Goal: Task Accomplishment & Management: Manage account settings

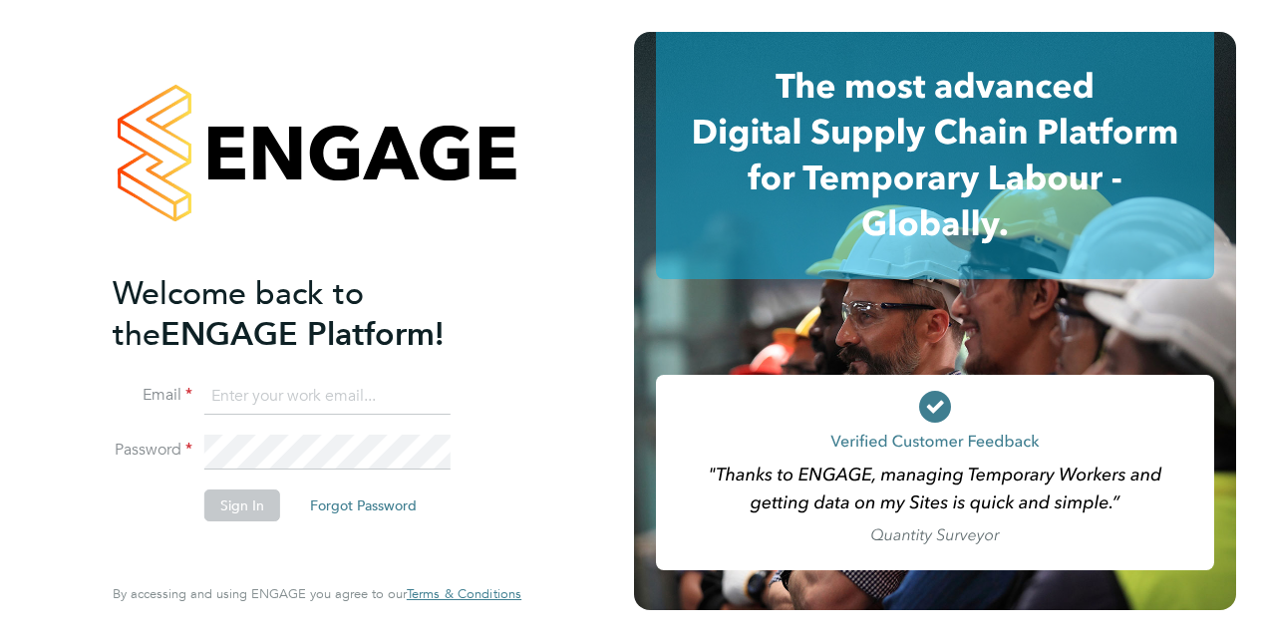
type input "[EMAIL_ADDRESS][PERSON_NAME][DOMAIN_NAME]"
click at [220, 498] on button "Sign In" at bounding box center [242, 505] width 76 height 32
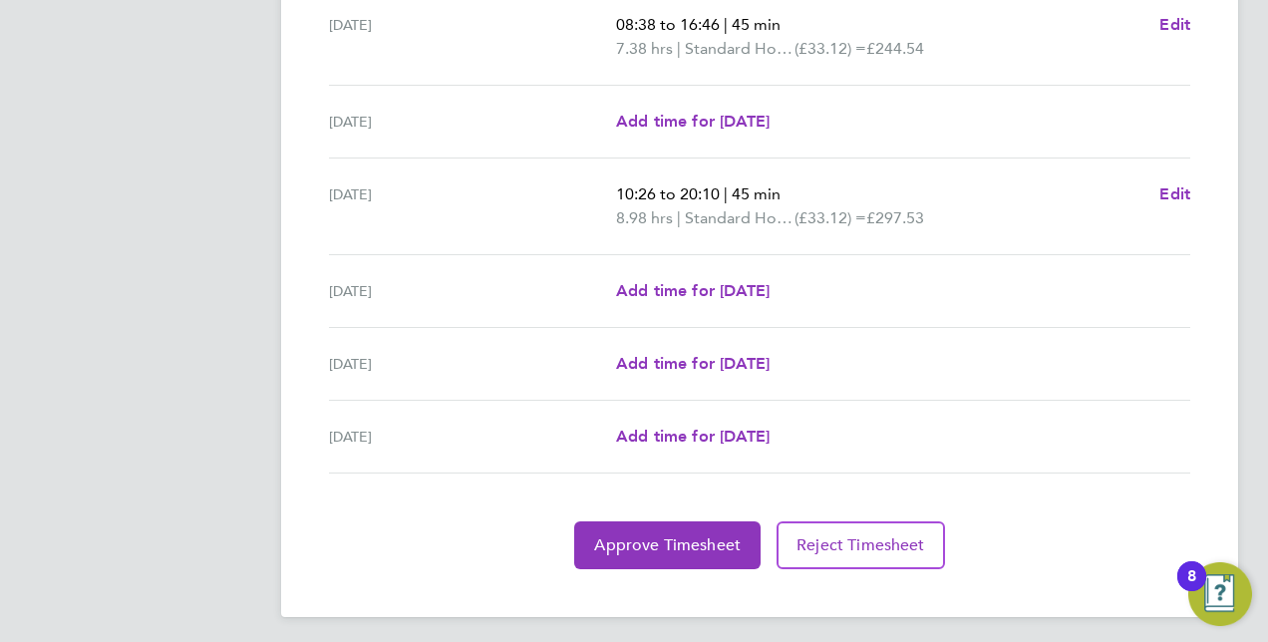
scroll to position [738, 0]
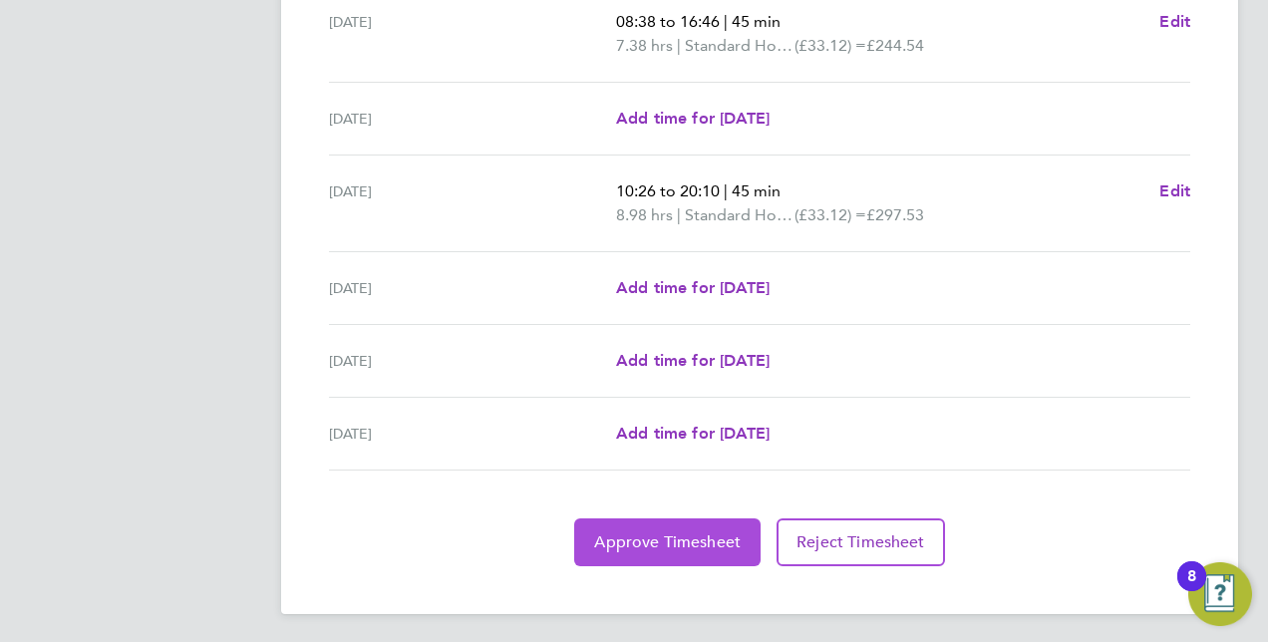
click at [630, 538] on span "Approve Timesheet" at bounding box center [667, 542] width 146 height 20
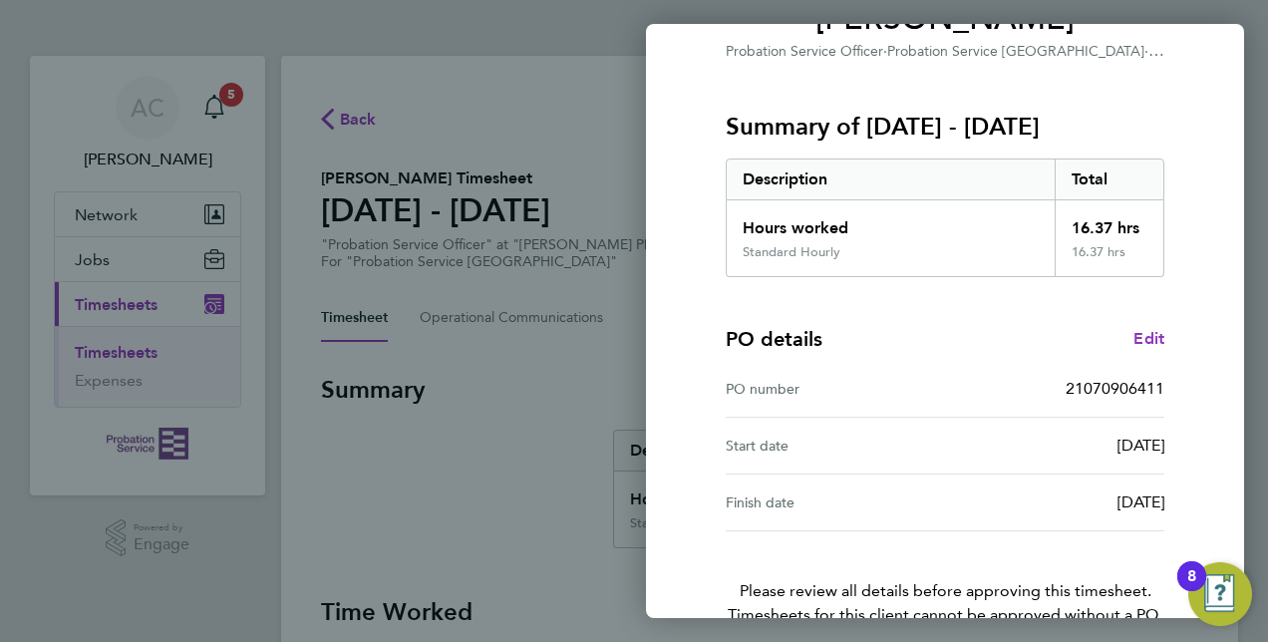
scroll to position [311, 0]
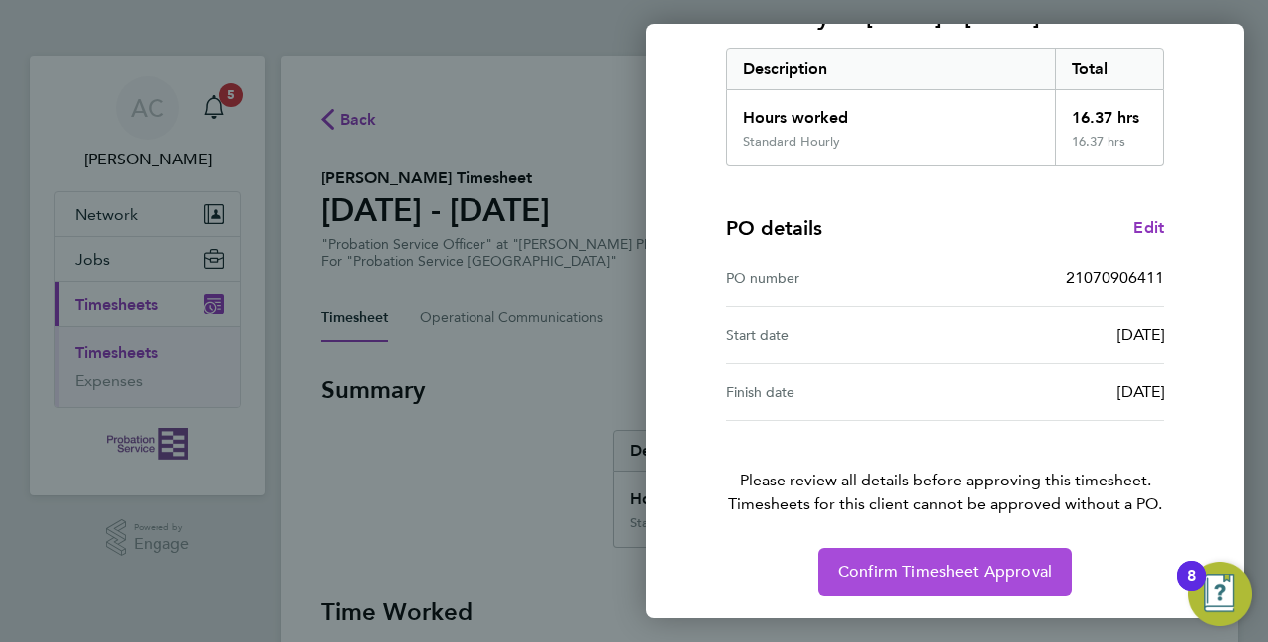
click at [896, 554] on button "Confirm Timesheet Approval" at bounding box center [944, 572] width 253 height 48
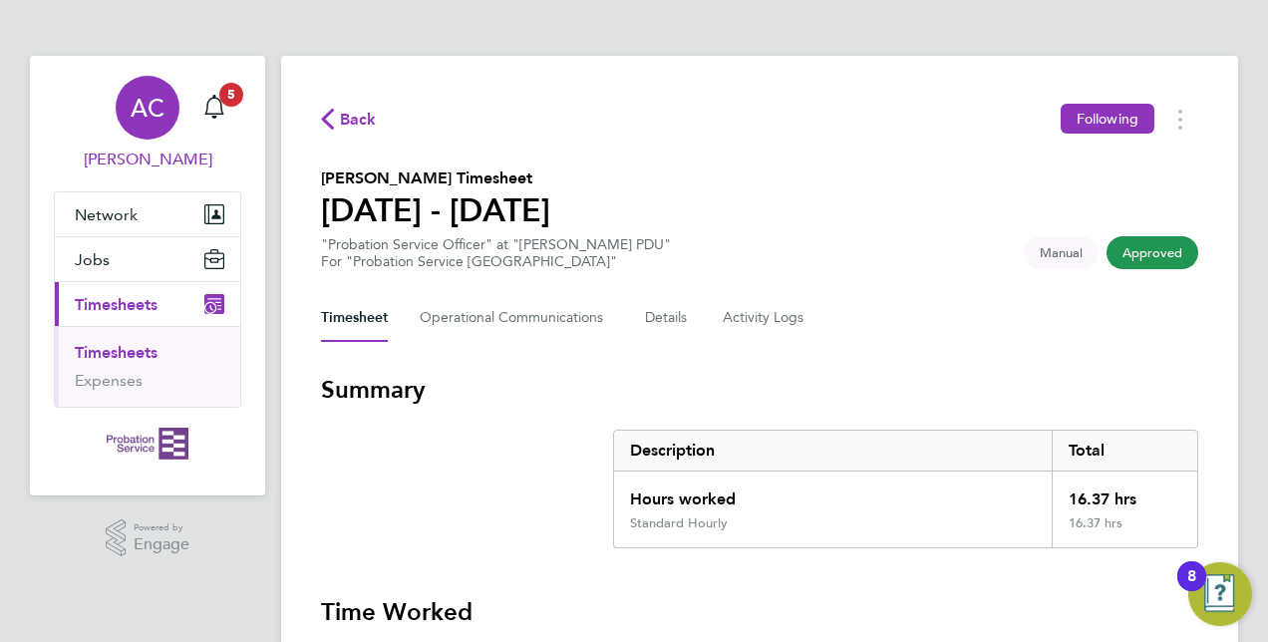
click at [173, 108] on div "AC" at bounding box center [148, 108] width 64 height 64
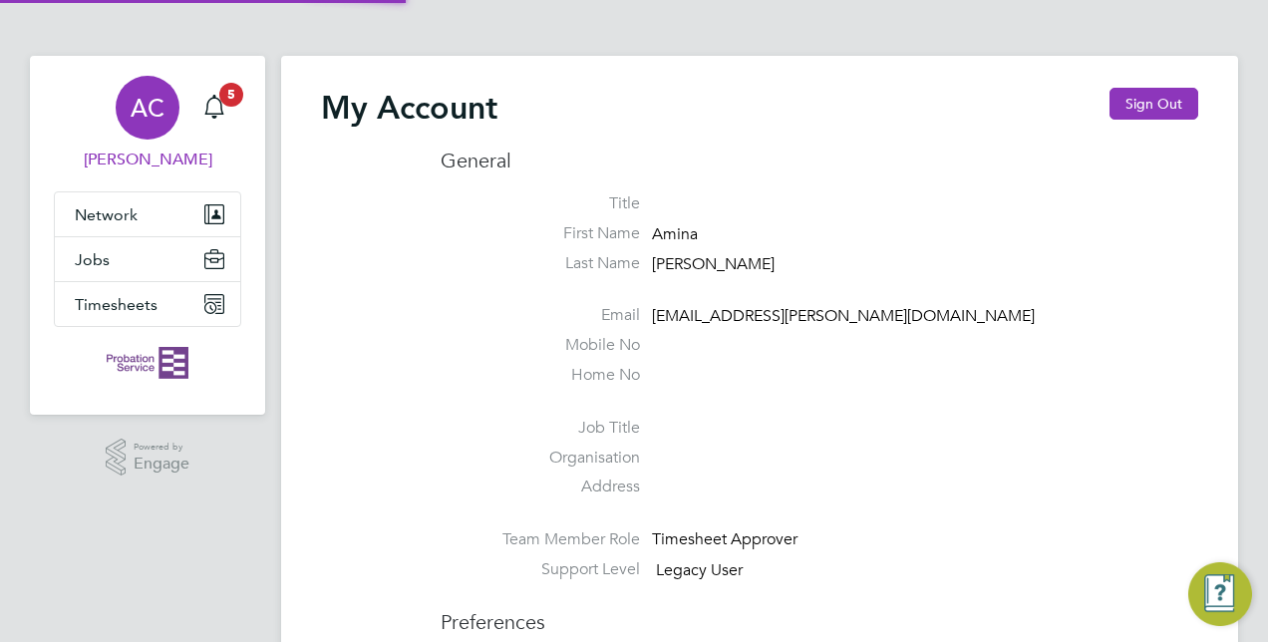
type input "[EMAIL_ADDRESS][PERSON_NAME][DOMAIN_NAME]"
click at [1120, 108] on button "Sign Out" at bounding box center [1153, 104] width 89 height 32
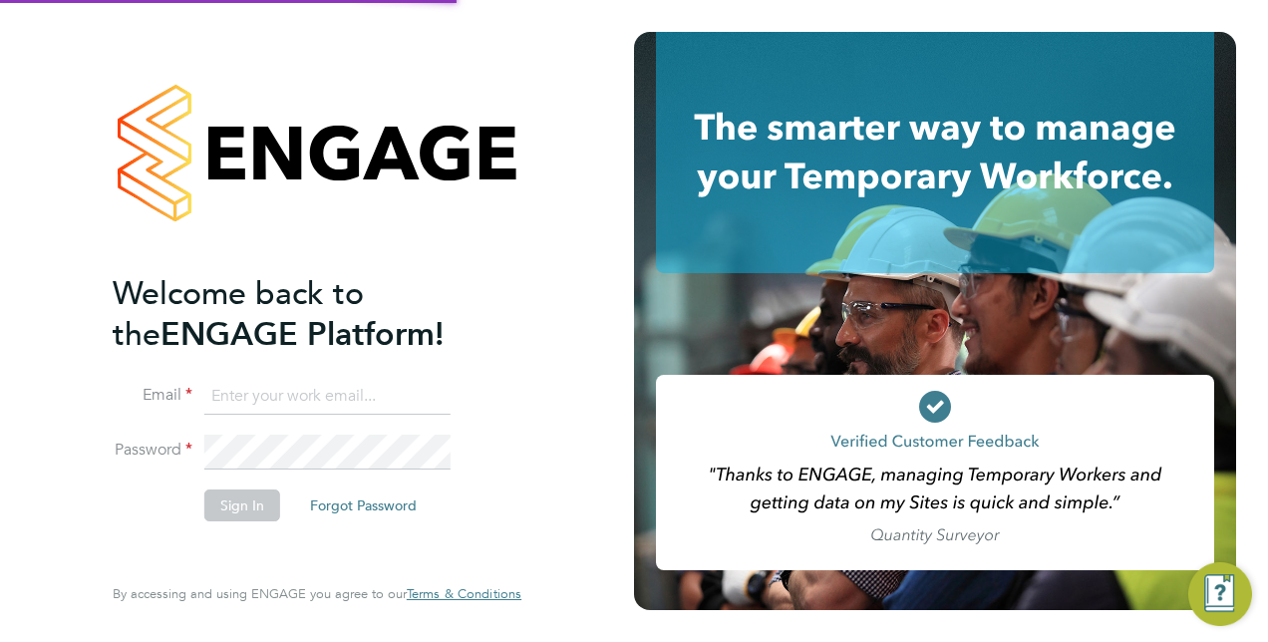
type input "[EMAIL_ADDRESS][PERSON_NAME][DOMAIN_NAME]"
